Goal: Information Seeking & Learning: Learn about a topic

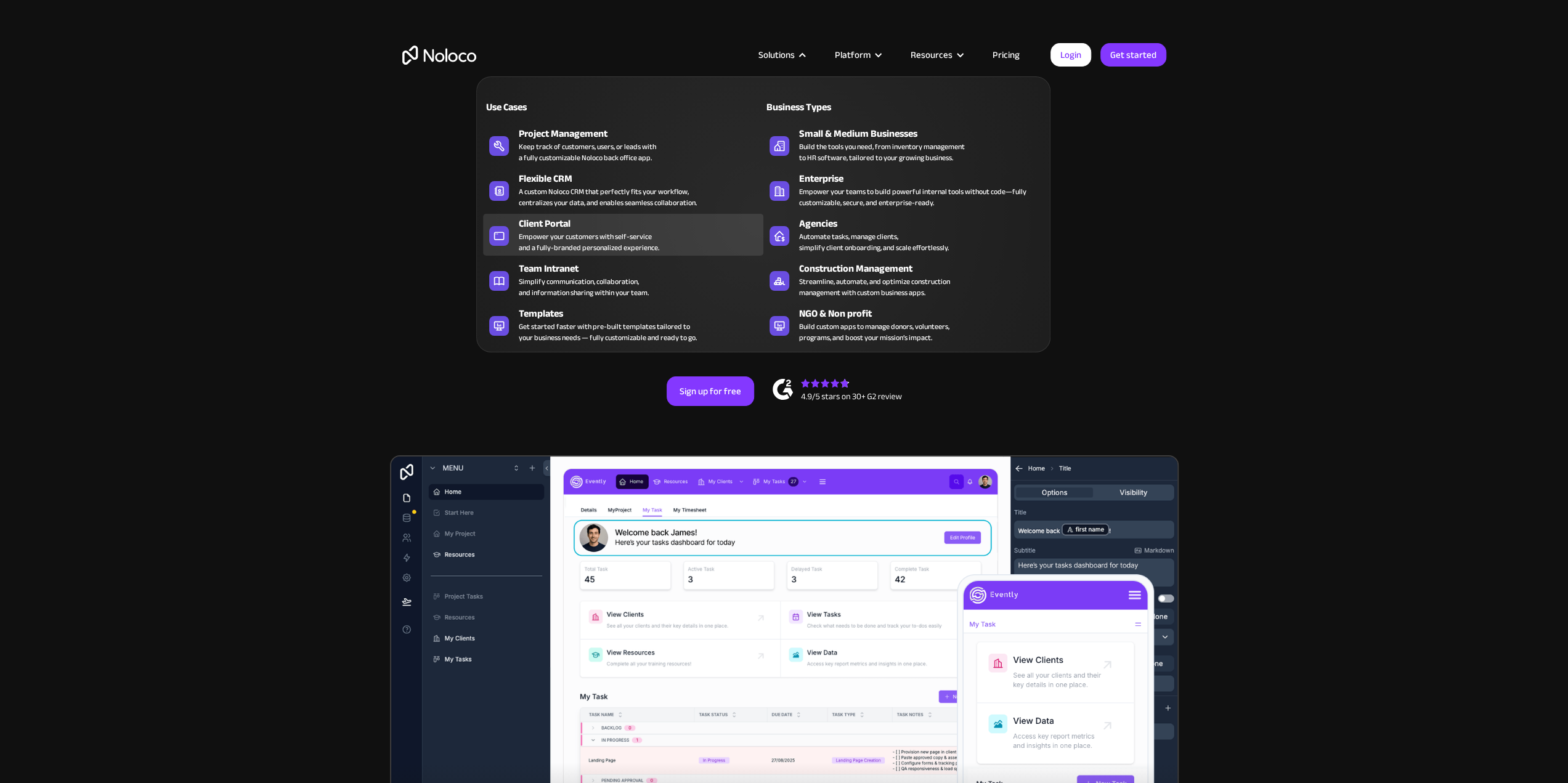
click at [585, 237] on div "Empower your customers with self-service and a fully-branded personalized exper…" at bounding box center [589, 242] width 141 height 22
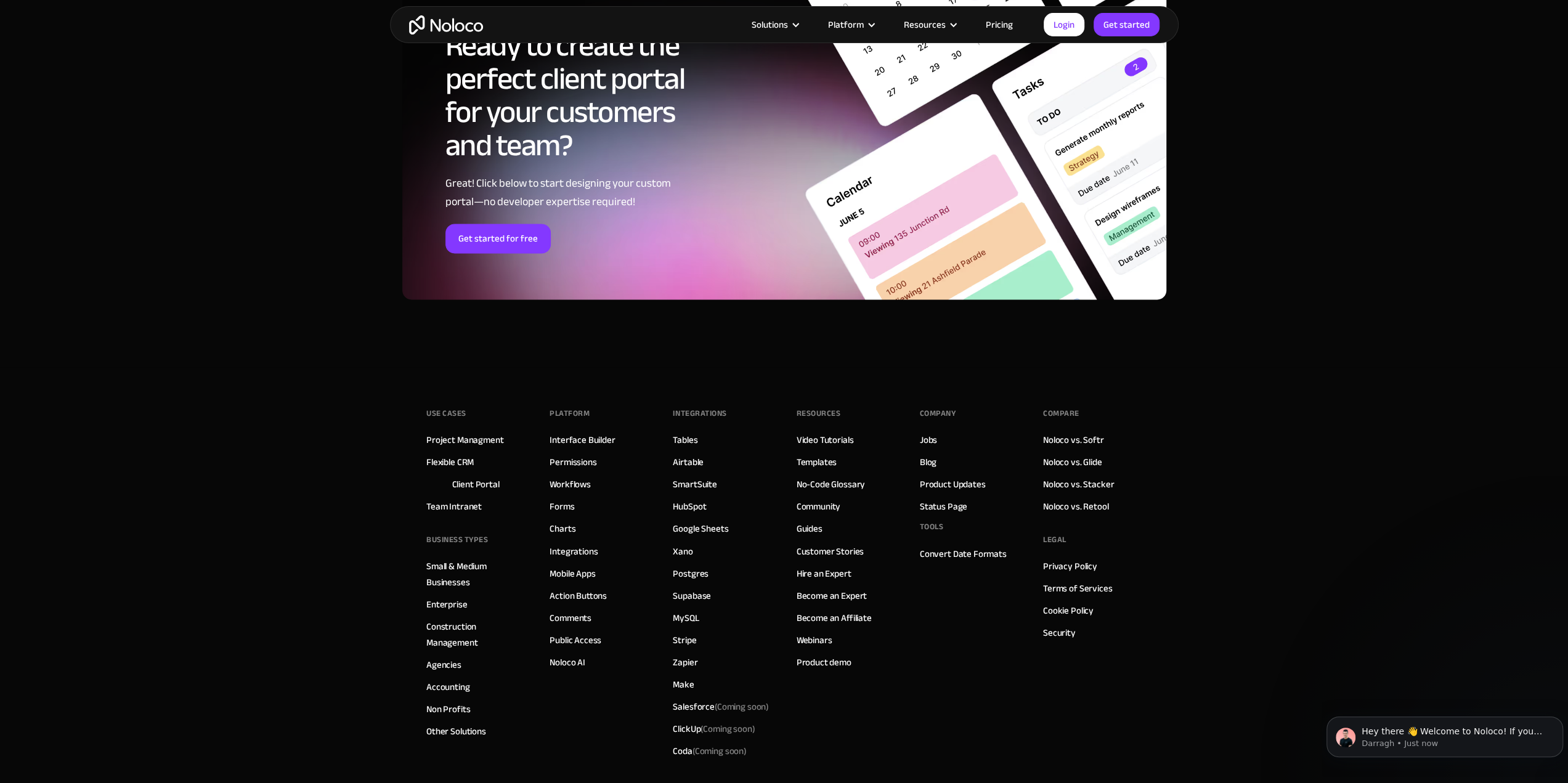
scroll to position [6594, 0]
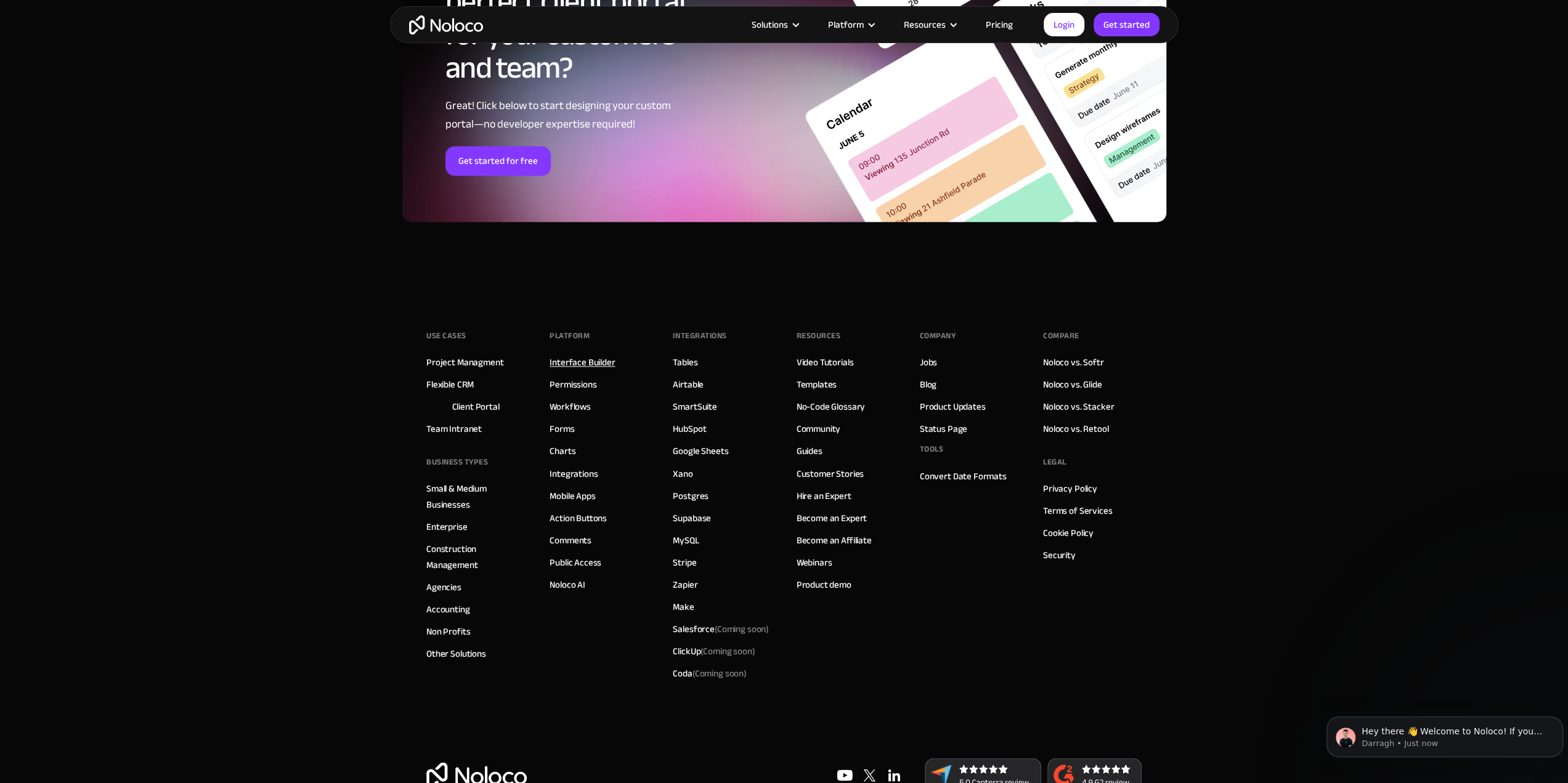
click at [592, 360] on link "Interface Builder" at bounding box center [582, 363] width 65 height 16
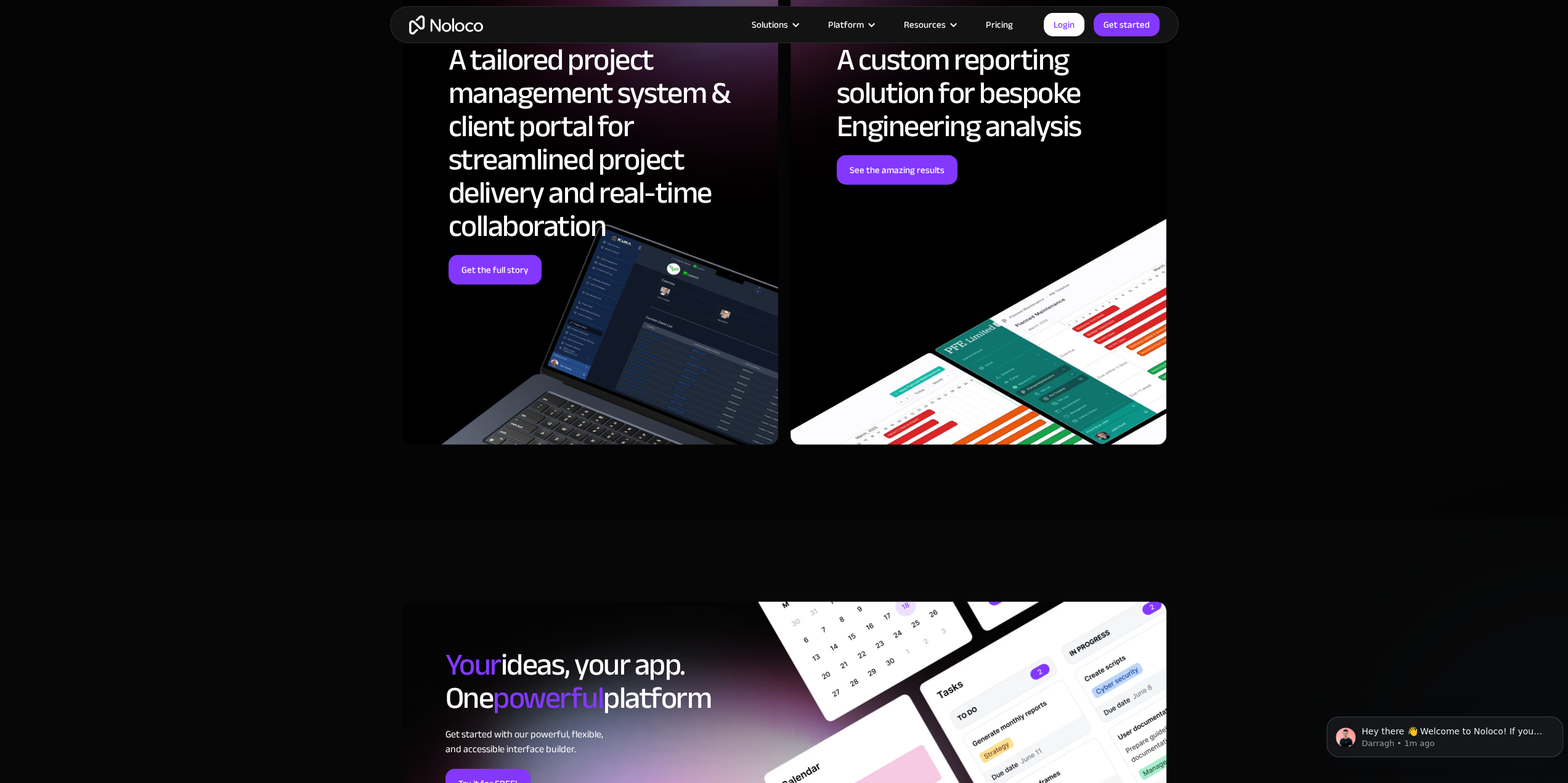
scroll to position [3451, 0]
